Goal: Navigation & Orientation: Find specific page/section

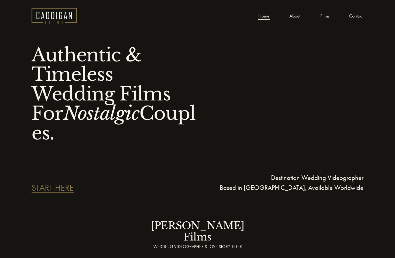
click at [293, 15] on link "About" at bounding box center [294, 16] width 11 height 8
click at [295, 17] on link "About" at bounding box center [294, 16] width 11 height 8
